Goal: Task Accomplishment & Management: Manage account settings

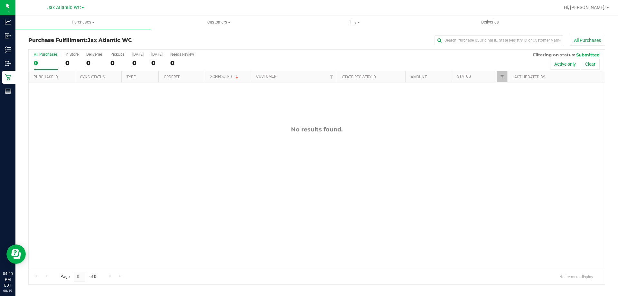
click at [240, 77] on th "Scheduled" at bounding box center [228, 76] width 46 height 11
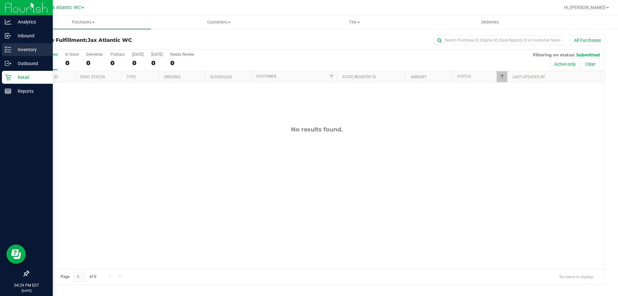
click at [30, 46] on p "Inventory" at bounding box center [30, 50] width 39 height 8
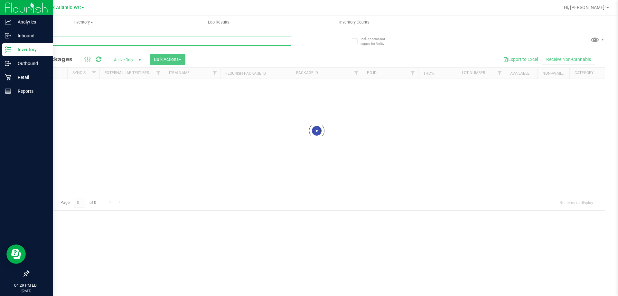
click at [95, 41] on div "Inventory All packages All inventory Waste log Create inventory Lab Results Inv…" at bounding box center [316, 155] width 603 height 281
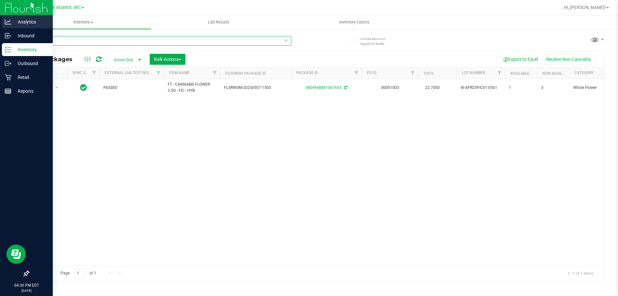
type input "fic"
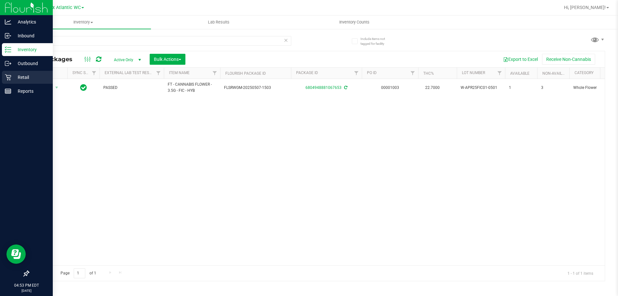
click at [8, 74] on icon at bounding box center [8, 77] width 6 height 6
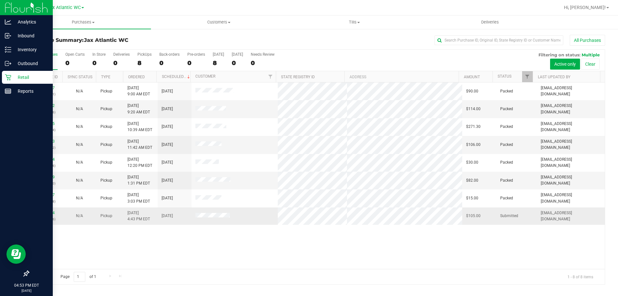
click at [49, 219] on p "(316084526)" at bounding box center [46, 219] width 26 height 6
click at [47, 213] on link "11814644" at bounding box center [46, 213] width 18 height 5
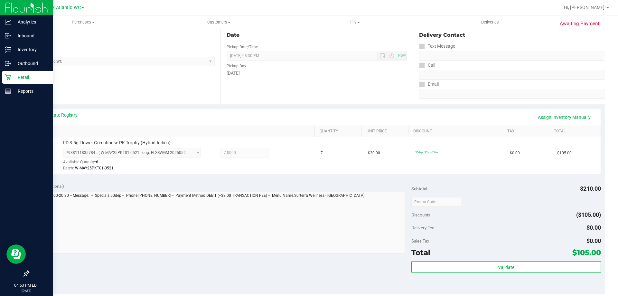
scroll to position [161, 0]
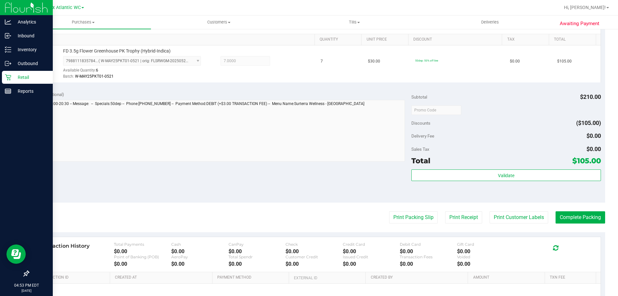
click at [480, 167] on div "Subtotal $210.00 Discounts ($105.00) Delivery Fee $0.00 Sales Tax $0.00 Total $…" at bounding box center [506, 144] width 189 height 107
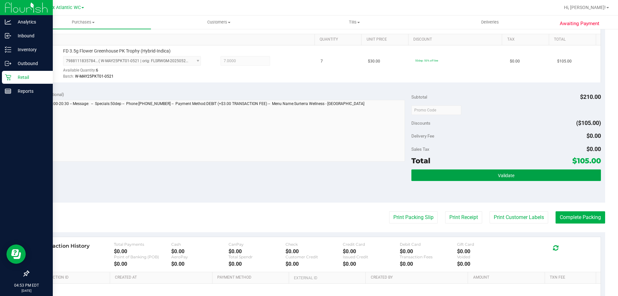
click at [479, 171] on button "Validate" at bounding box center [506, 175] width 189 height 12
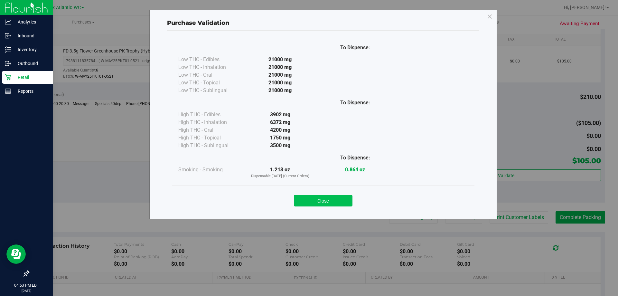
drag, startPoint x: 337, startPoint y: 198, endPoint x: 344, endPoint y: 204, distance: 9.2
click at [337, 198] on button "Close" at bounding box center [323, 201] width 59 height 12
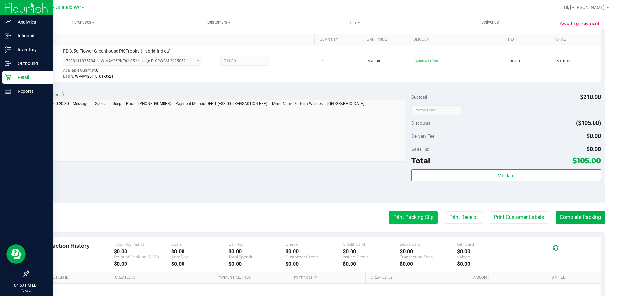
click at [408, 221] on button "Print Packing Slip" at bounding box center [413, 217] width 49 height 12
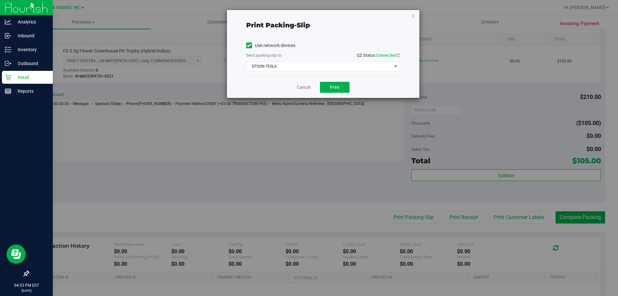
click at [343, 93] on div "Cancel Print" at bounding box center [323, 87] width 154 height 22
click at [340, 89] on span "Print" at bounding box center [335, 87] width 10 height 5
click at [303, 85] on link "Cancel" at bounding box center [304, 87] width 14 height 7
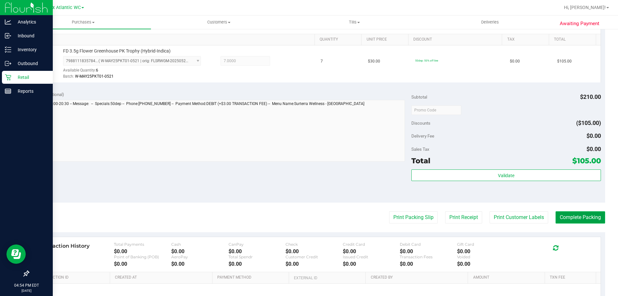
click at [579, 217] on button "Complete Packing" at bounding box center [581, 217] width 50 height 12
